Goal: Information Seeking & Learning: Learn about a topic

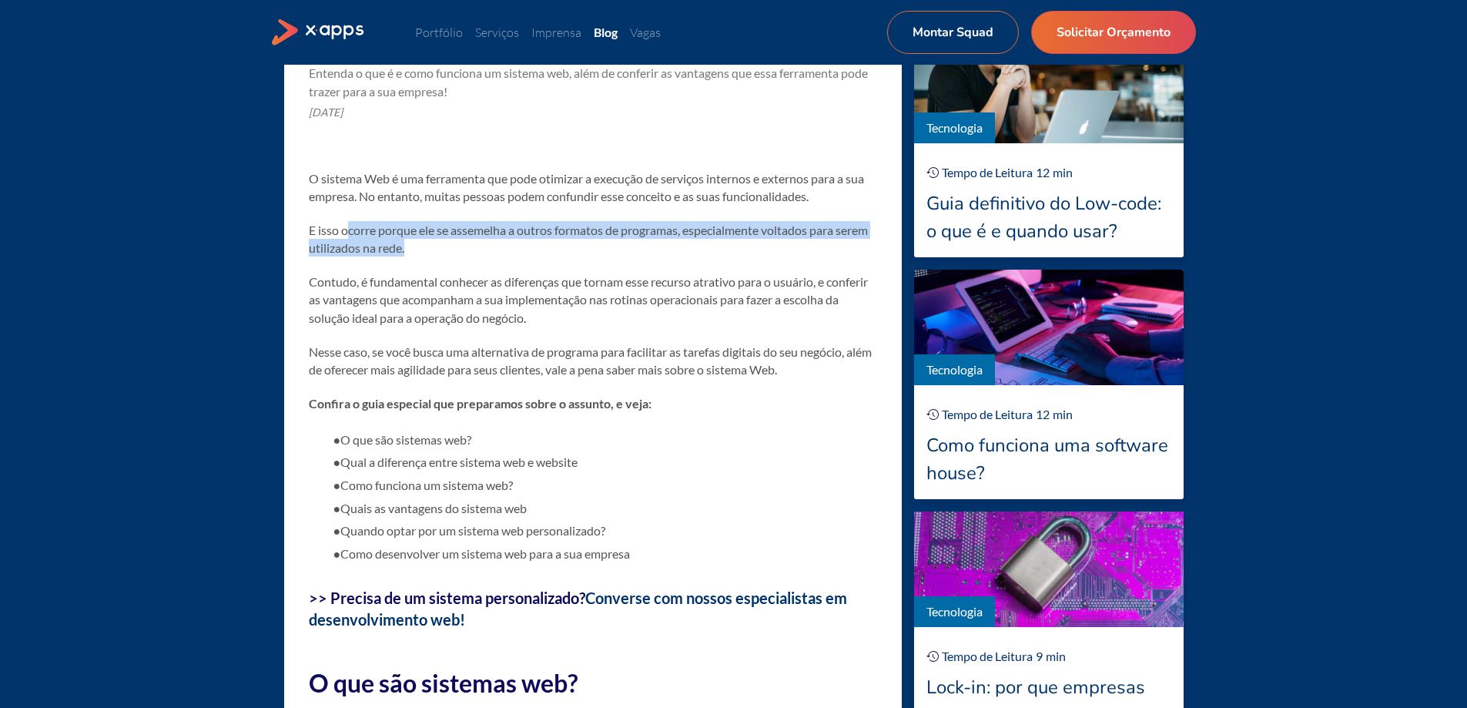
drag, startPoint x: 346, startPoint y: 228, endPoint x: 764, endPoint y: 241, distance: 418.5
click at [764, 241] on p "E isso ocorre porque ele se assemelha a outros formatos de programas, especialm…" at bounding box center [593, 238] width 568 height 35
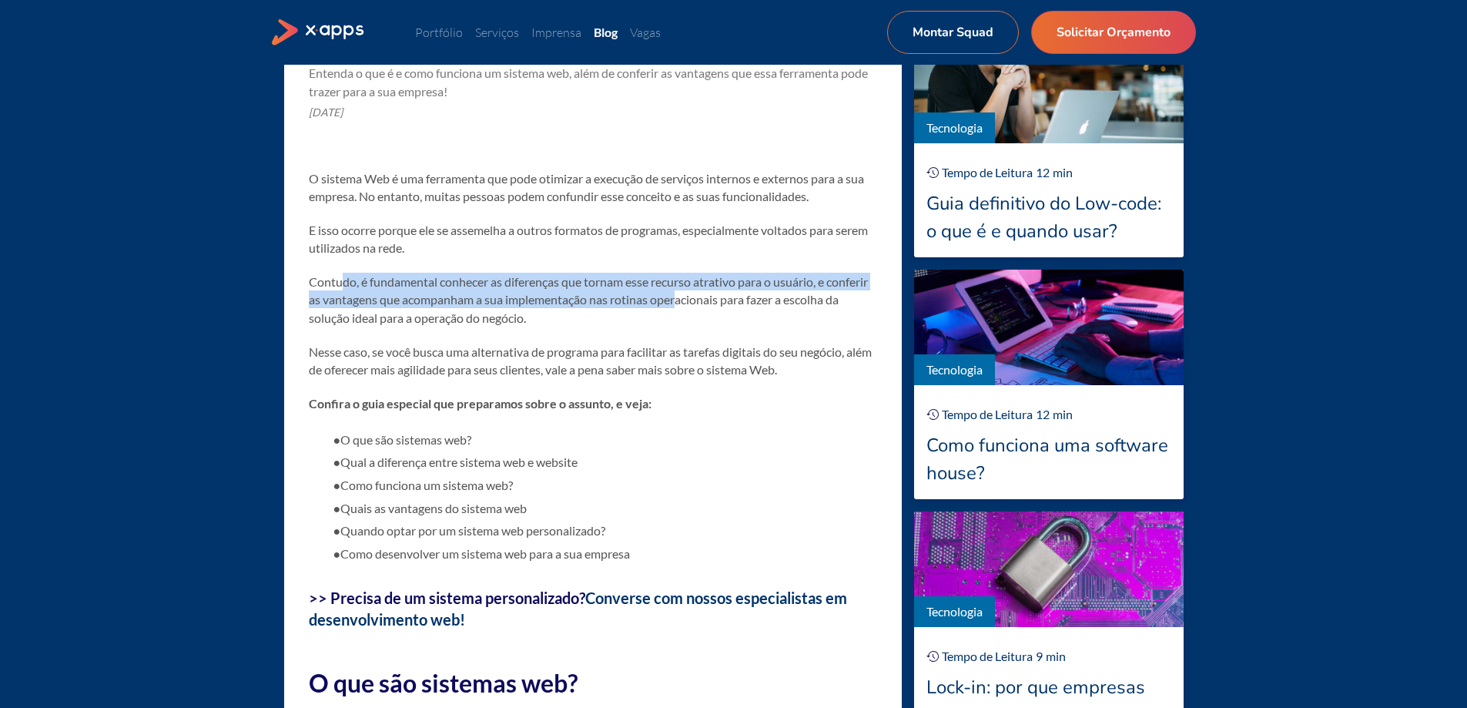
drag, startPoint x: 388, startPoint y: 281, endPoint x: 726, endPoint y: 296, distance: 337.7
click at [726, 296] on p "Contudo, é fundamental conhecer as diferenças que tornam esse recurso atrativo …" at bounding box center [593, 300] width 568 height 54
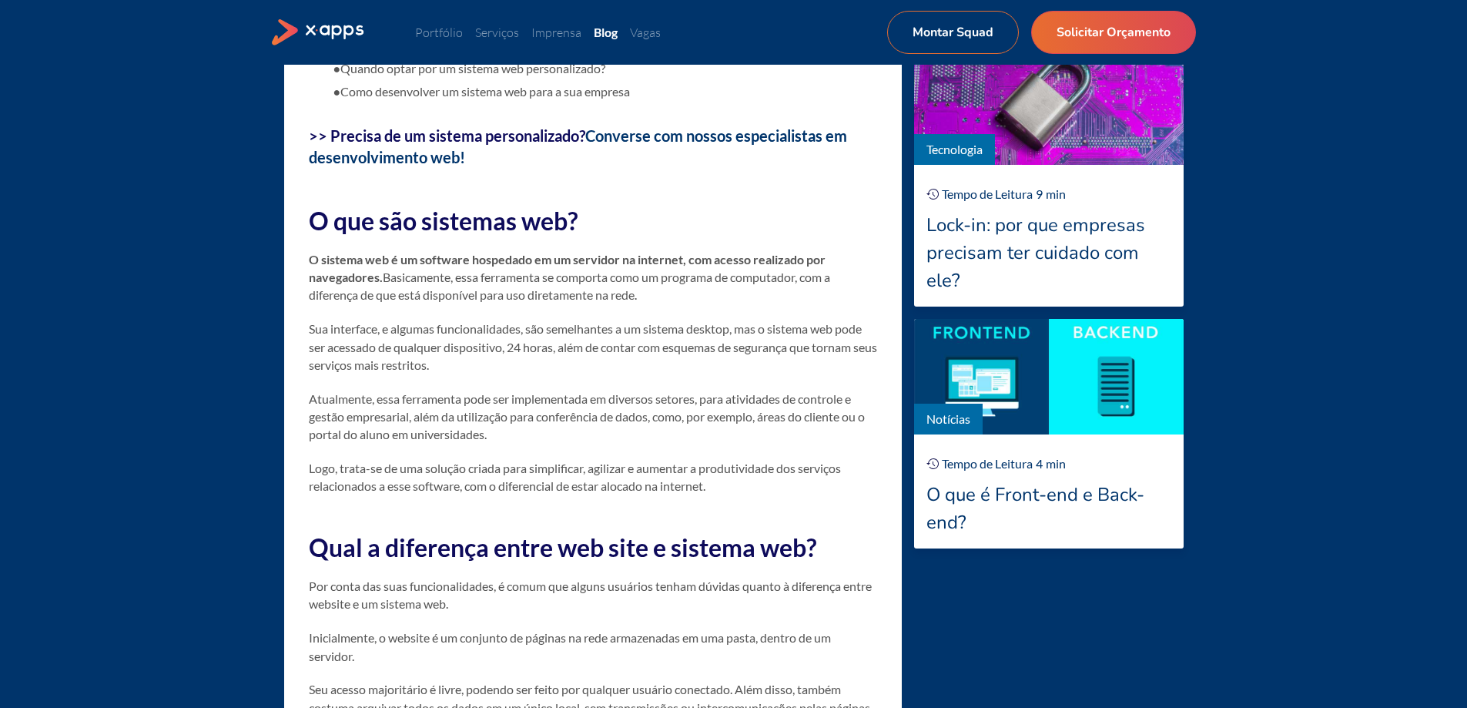
scroll to position [1479, 0]
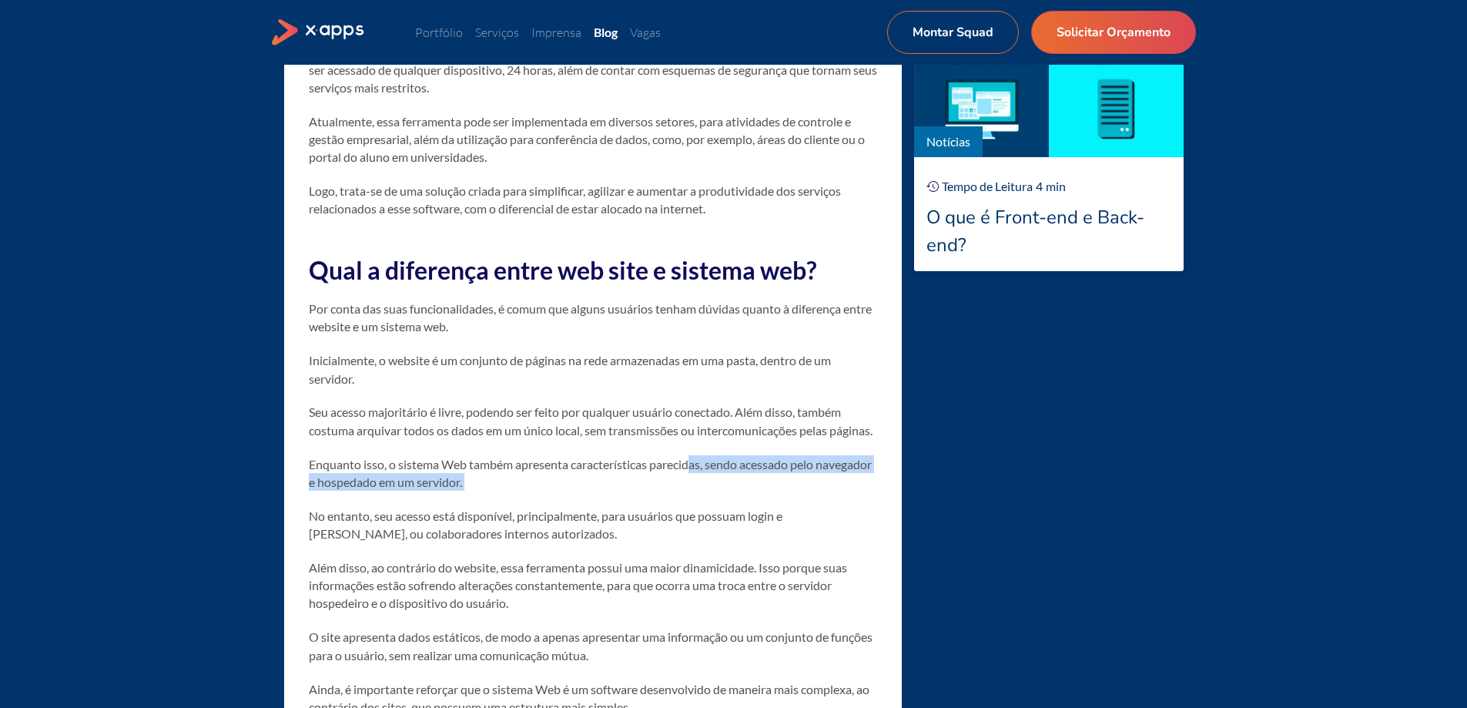
drag, startPoint x: 695, startPoint y: 485, endPoint x: 676, endPoint y: 523, distance: 42.4
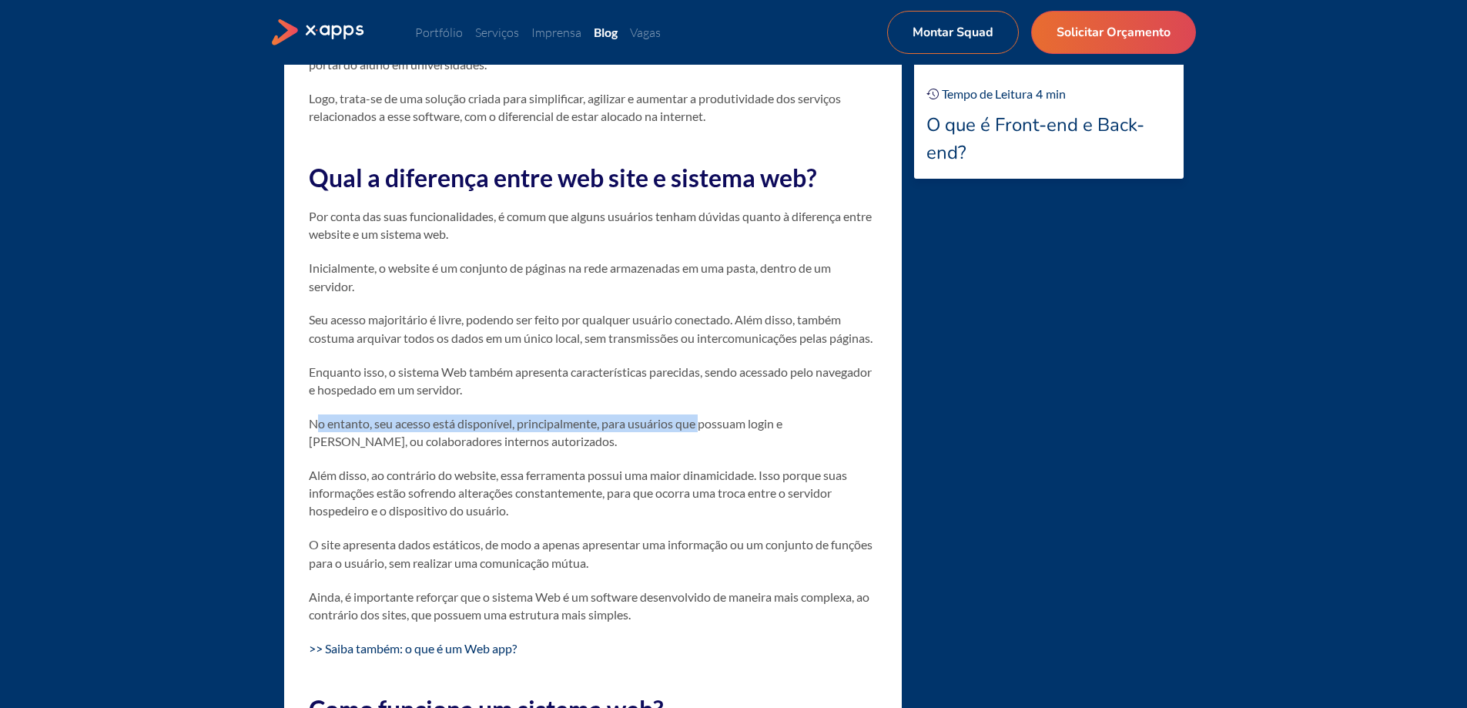
drag, startPoint x: 314, startPoint y: 442, endPoint x: 702, endPoint y: 447, distance: 387.5
click at [702, 447] on p "No entanto, seu acesso está disponível, principalmente, para usuários que possu…" at bounding box center [593, 431] width 568 height 35
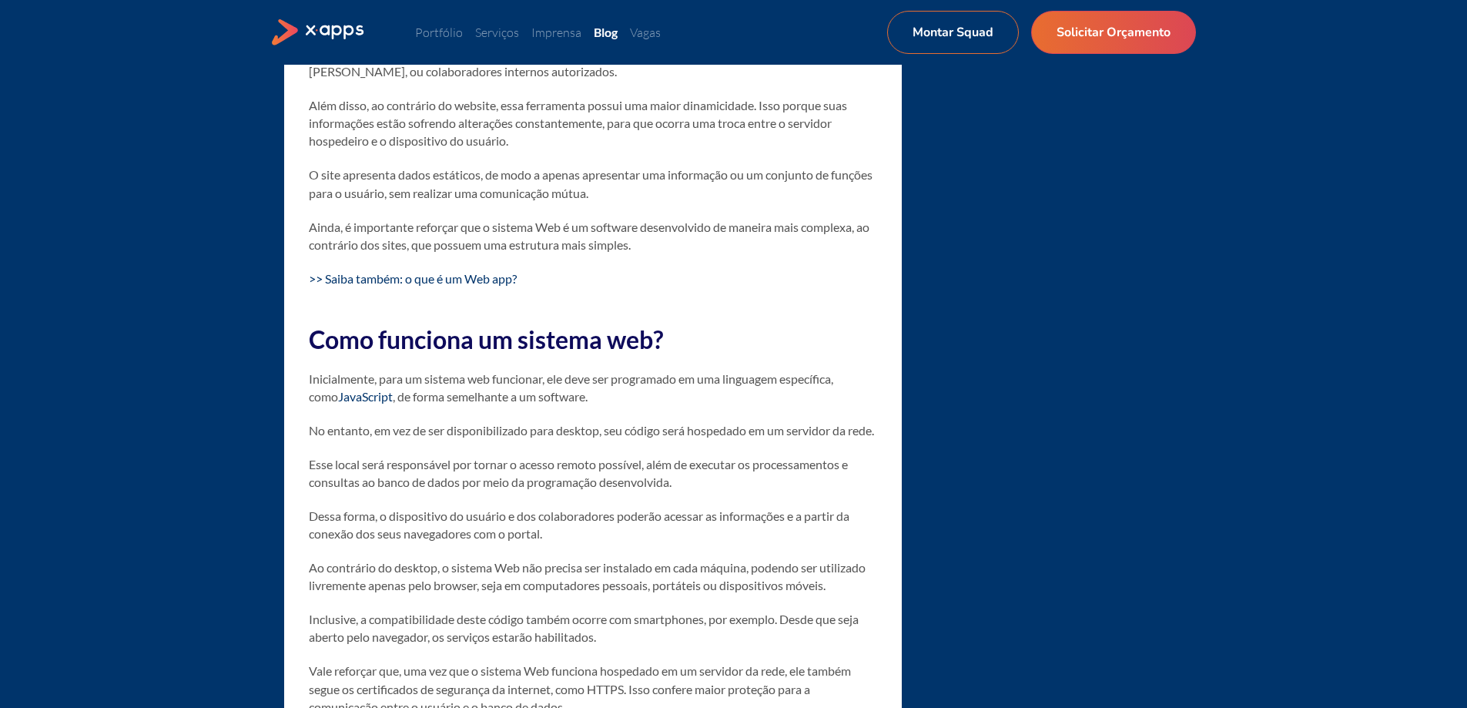
scroll to position [2034, 0]
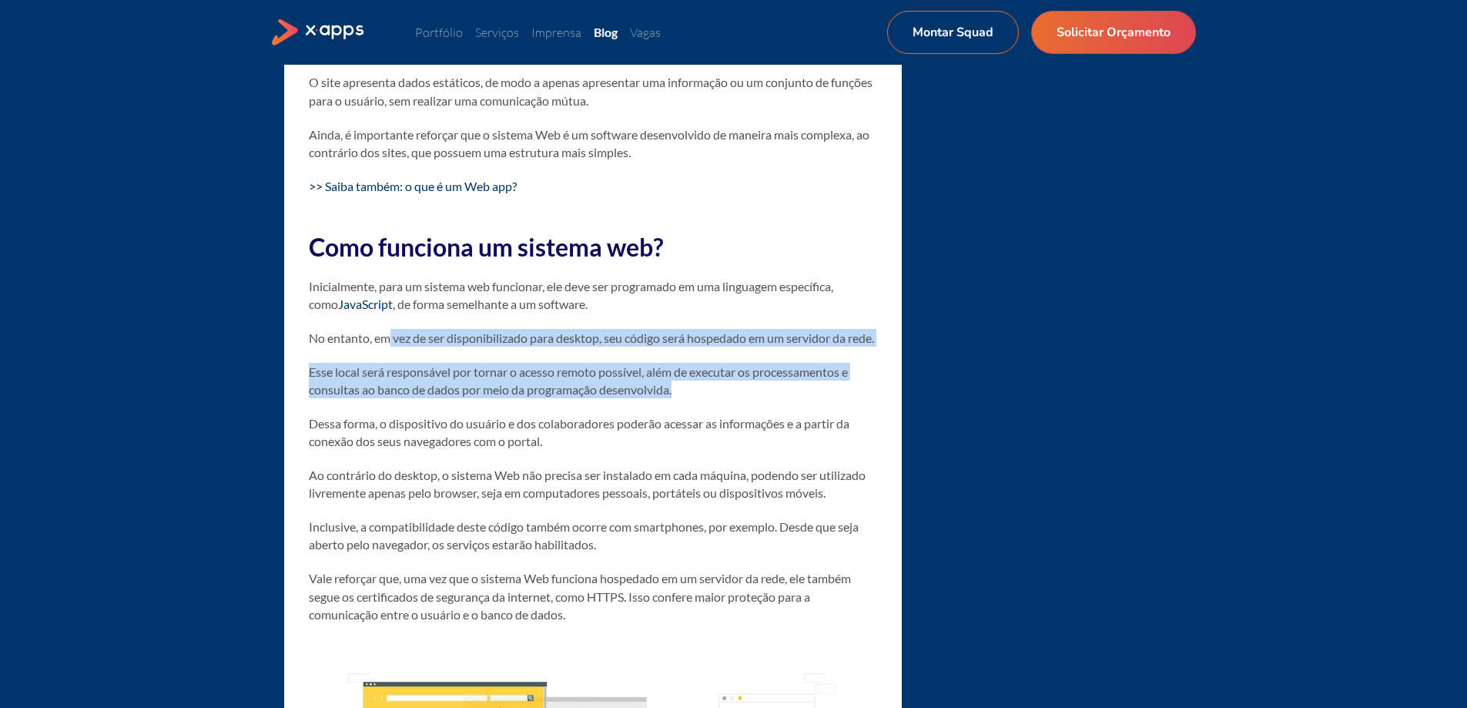
drag, startPoint x: 391, startPoint y: 359, endPoint x: 801, endPoint y: 430, distance: 415.9
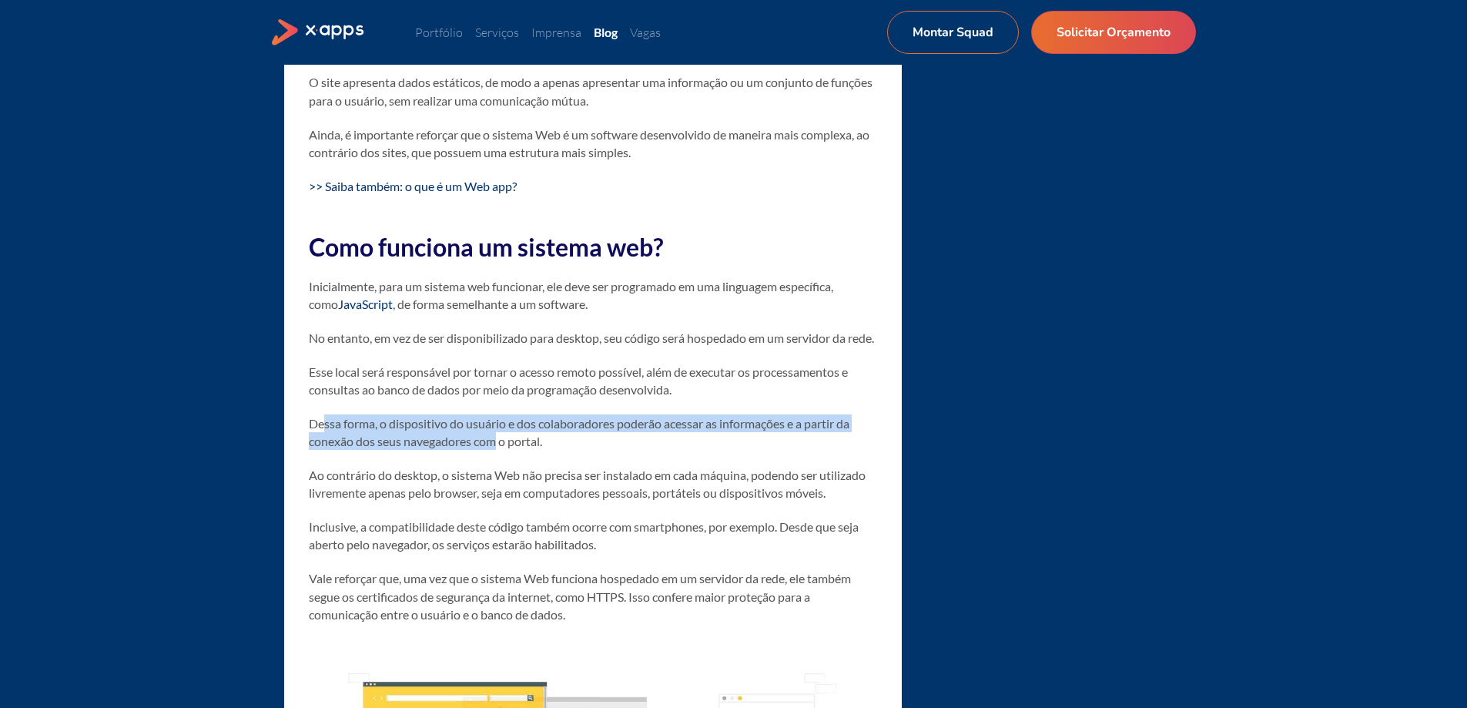
drag, startPoint x: 324, startPoint y: 461, endPoint x: 498, endPoint y: 474, distance: 175.3
click at [498, 450] on p "Dessa forma, o dispositivo do usuário e dos colaboradores poderão acessar as in…" at bounding box center [593, 431] width 568 height 35
